Goal: Check status: Check status

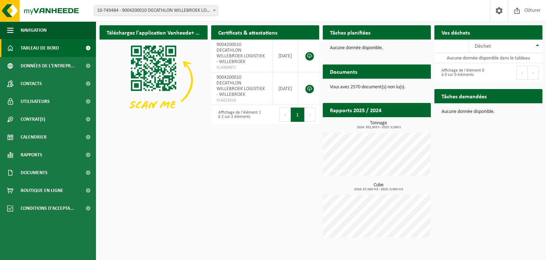
click at [138, 195] on div "Téléchargez l'application Vanheede+ maintenant! Cachez Certificats & attestatio…" at bounding box center [321, 133] width 447 height 223
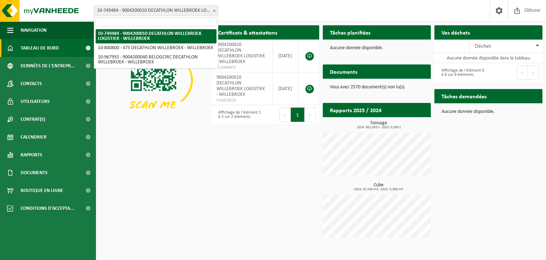
click at [199, 9] on span "10-749484 - 9004200010 DECATHLON WILLEBROEK LOGISTIEK - WILLEBROEK" at bounding box center [156, 11] width 124 height 10
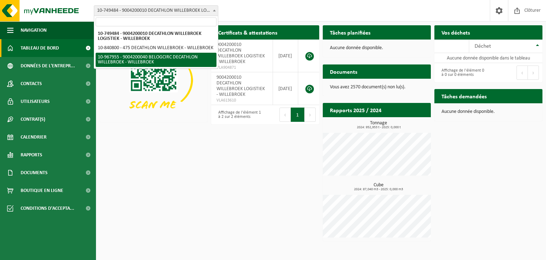
select select "154029"
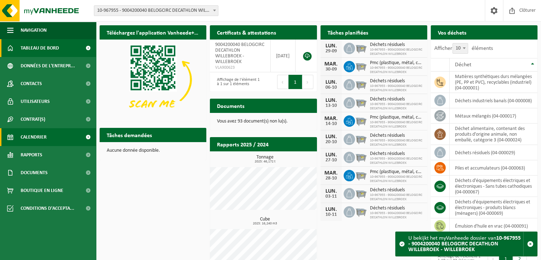
click at [30, 135] on span "Calendrier" at bounding box center [34, 137] width 26 height 18
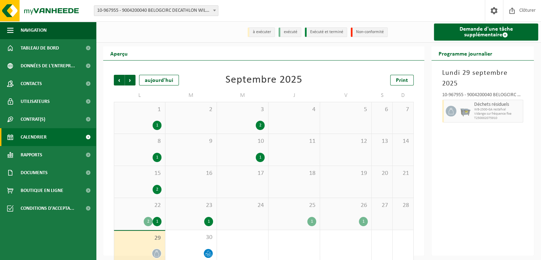
click at [343, 223] on div "1" at bounding box center [346, 221] width 44 height 9
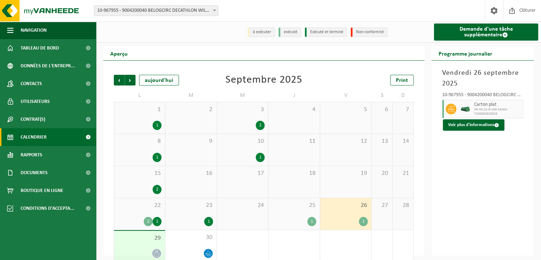
click at [292, 210] on div "25 1" at bounding box center [293, 214] width 51 height 32
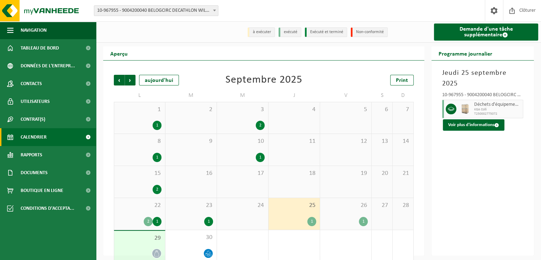
scroll to position [10, 0]
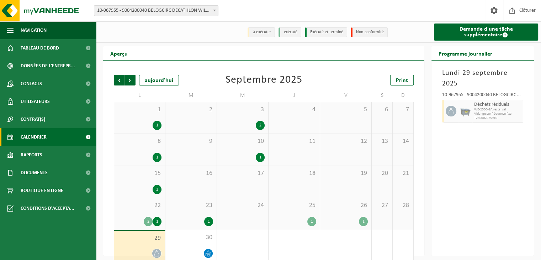
scroll to position [10, 0]
